Goal: Task Accomplishment & Management: Complete application form

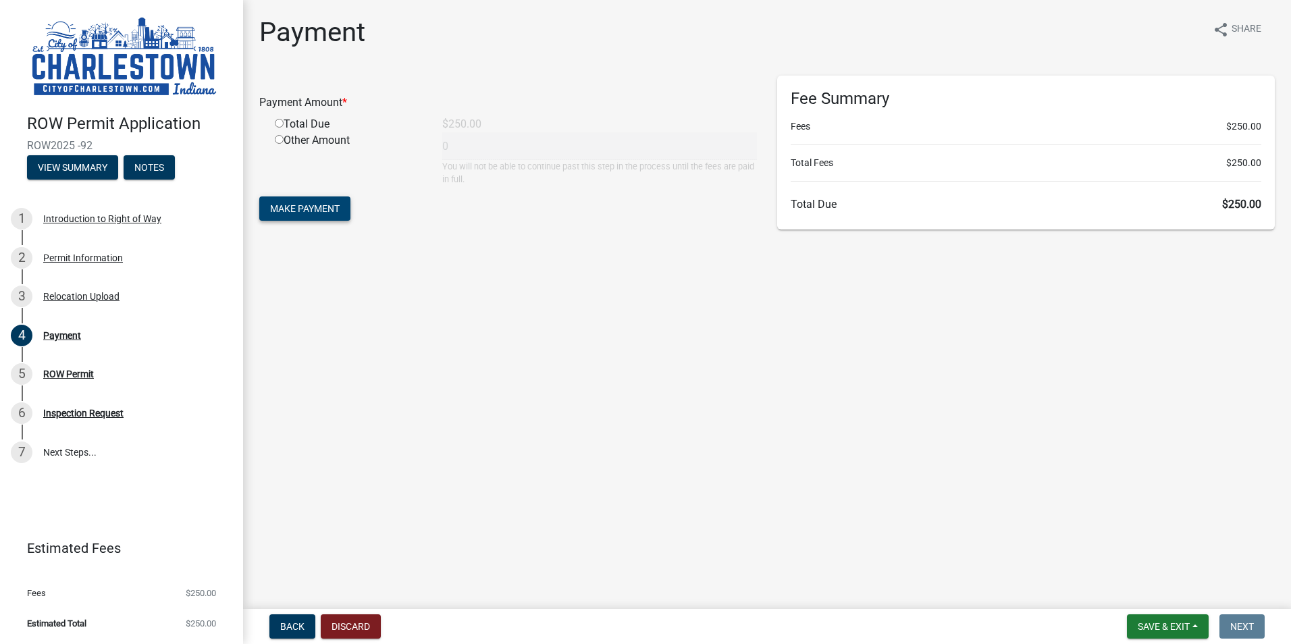
click at [299, 206] on span "Make Payment" at bounding box center [305, 208] width 70 height 11
click at [278, 142] on input "radio" at bounding box center [279, 139] width 9 height 9
radio input "true"
type input "250"
click at [355, 624] on button "Discard" at bounding box center [351, 627] width 60 height 24
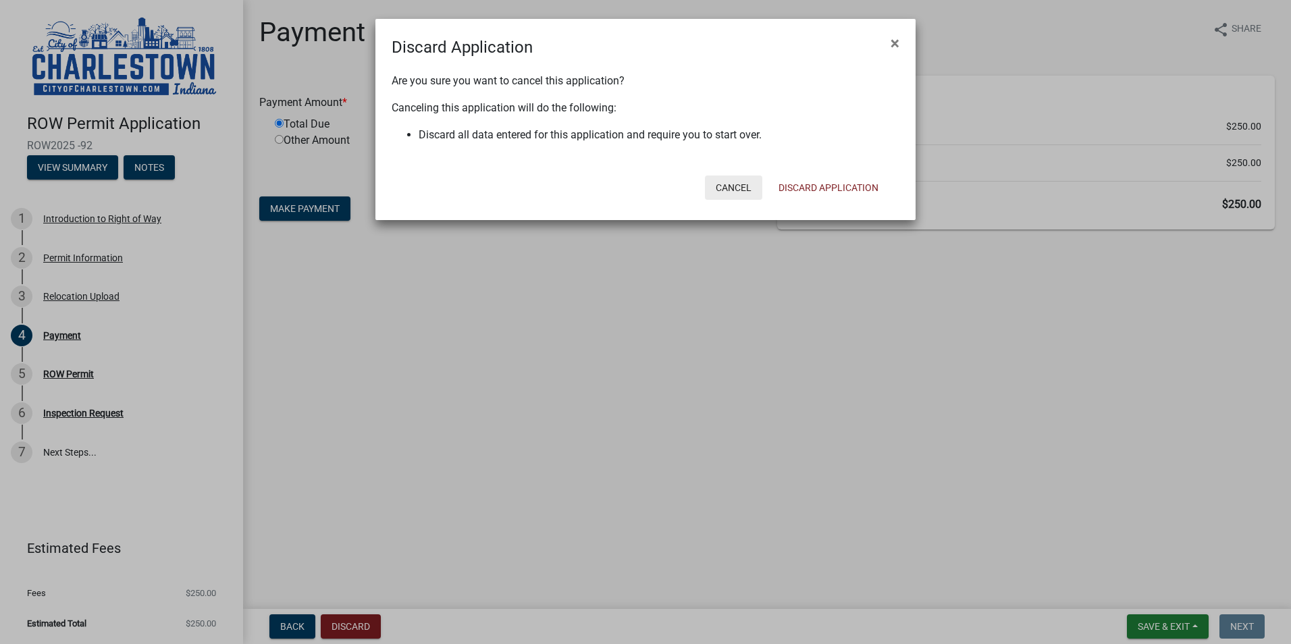
click at [726, 185] on button "Cancel" at bounding box center [733, 188] width 57 height 24
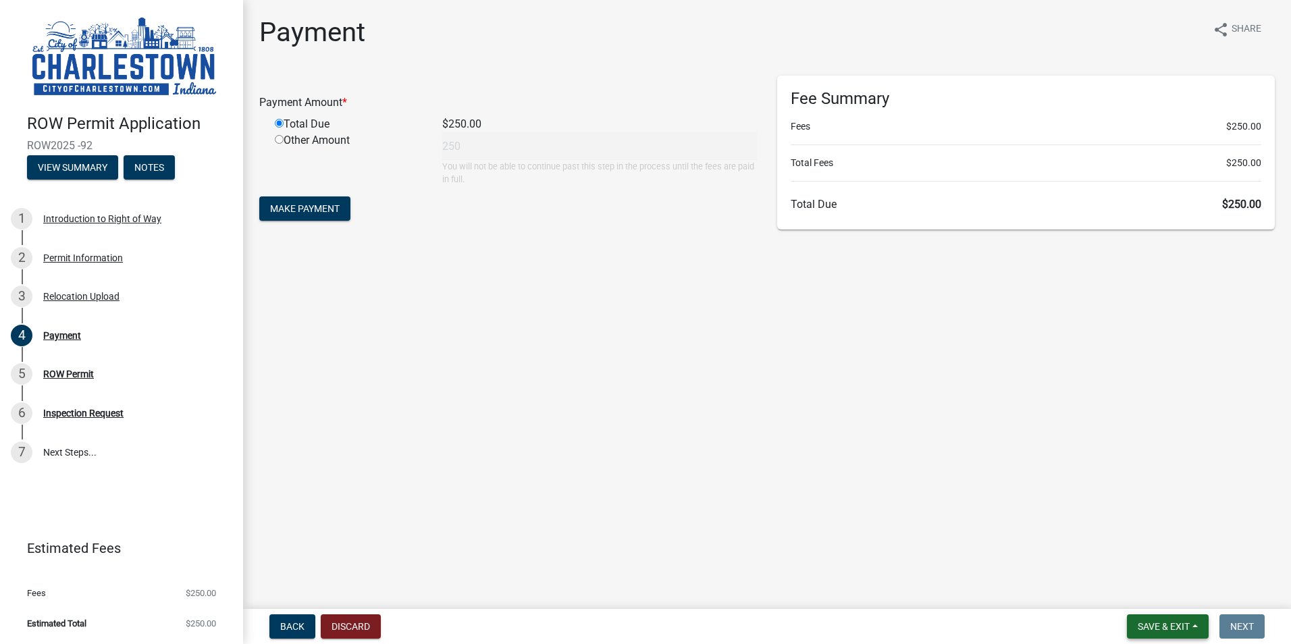
click at [1185, 628] on span "Save & Exit" at bounding box center [1164, 626] width 52 height 11
click at [1123, 593] on button "Save & Exit" at bounding box center [1155, 591] width 108 height 32
